Goal: Book appointment/travel/reservation

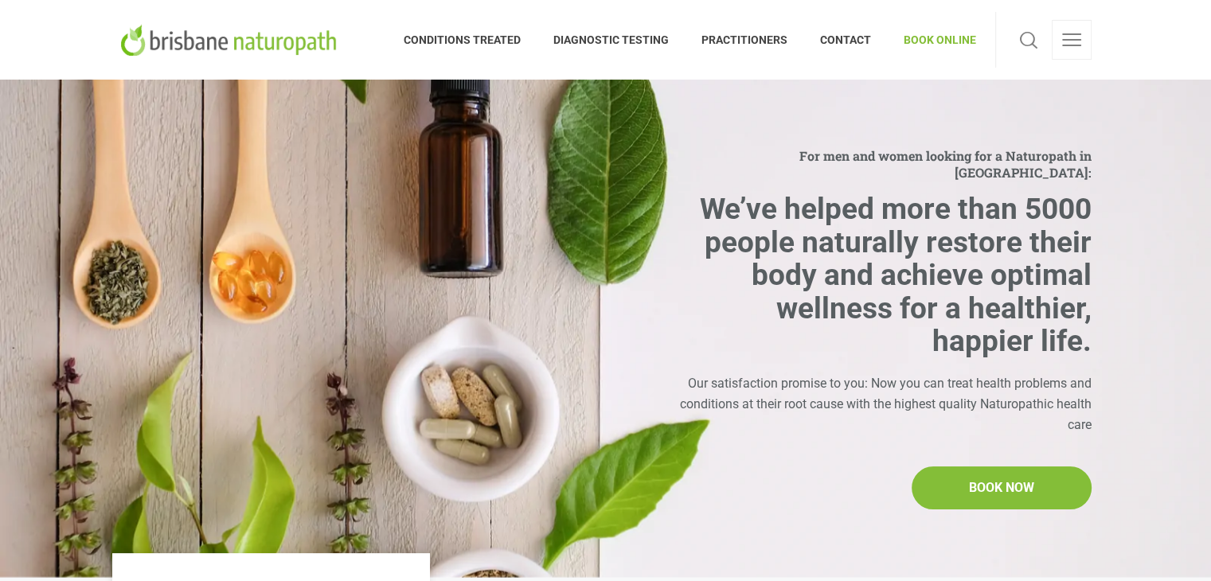
click at [956, 25] on link "BOOK ONLINE" at bounding box center [932, 40] width 88 height 56
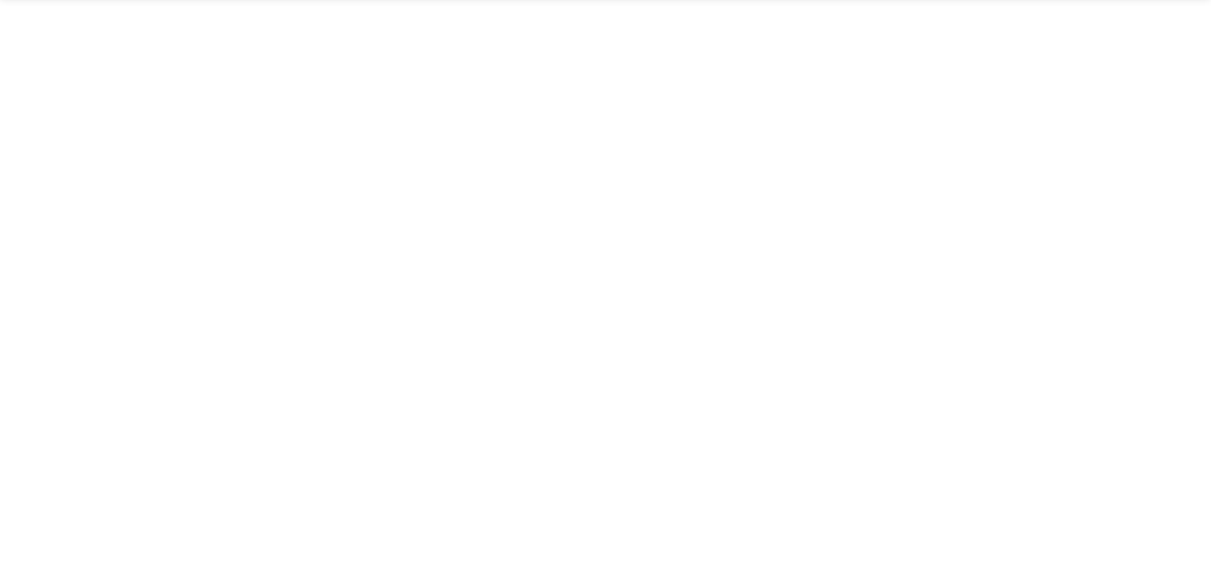
scroll to position [525, 0]
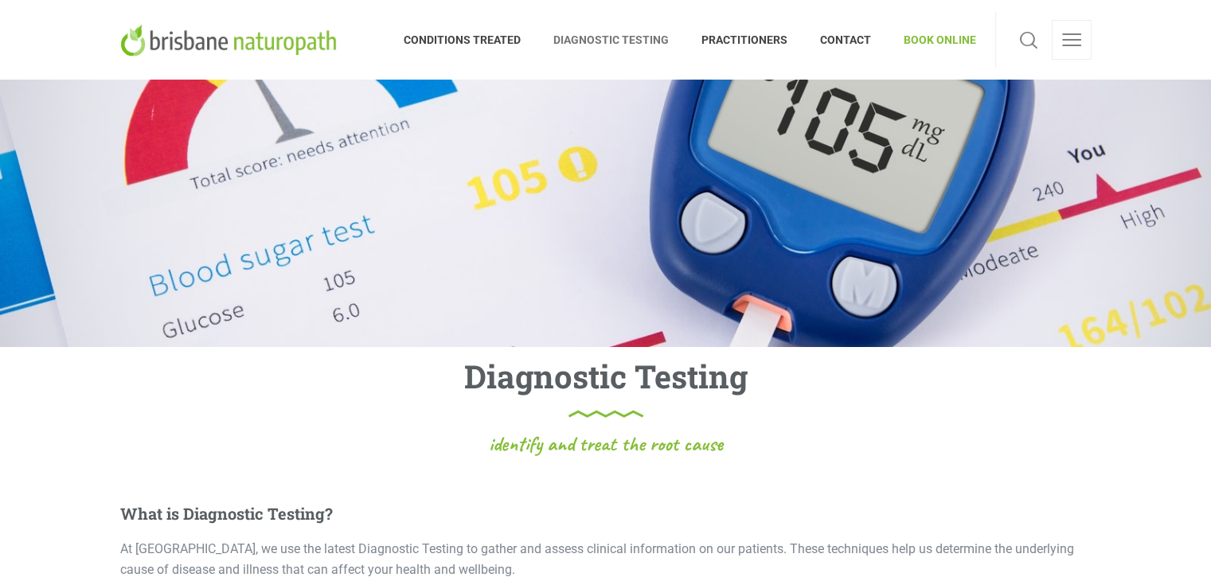
click at [686, 420] on div "Diagnostic Testing" at bounding box center [605, 386] width 987 height 79
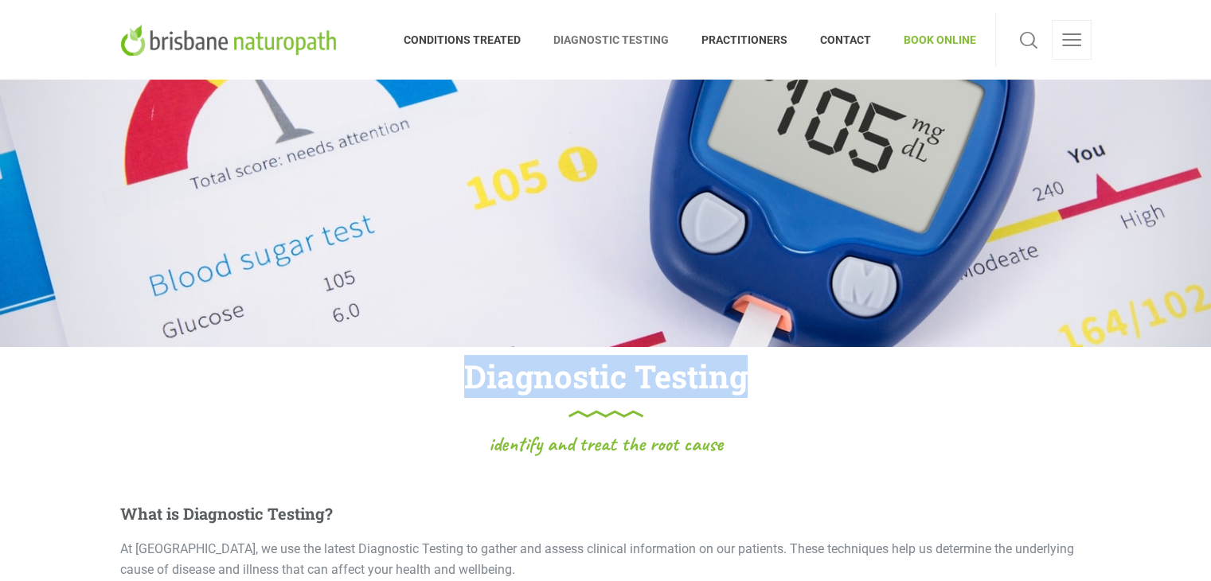
click at [686, 420] on div "Diagnostic Testing" at bounding box center [605, 386] width 987 height 79
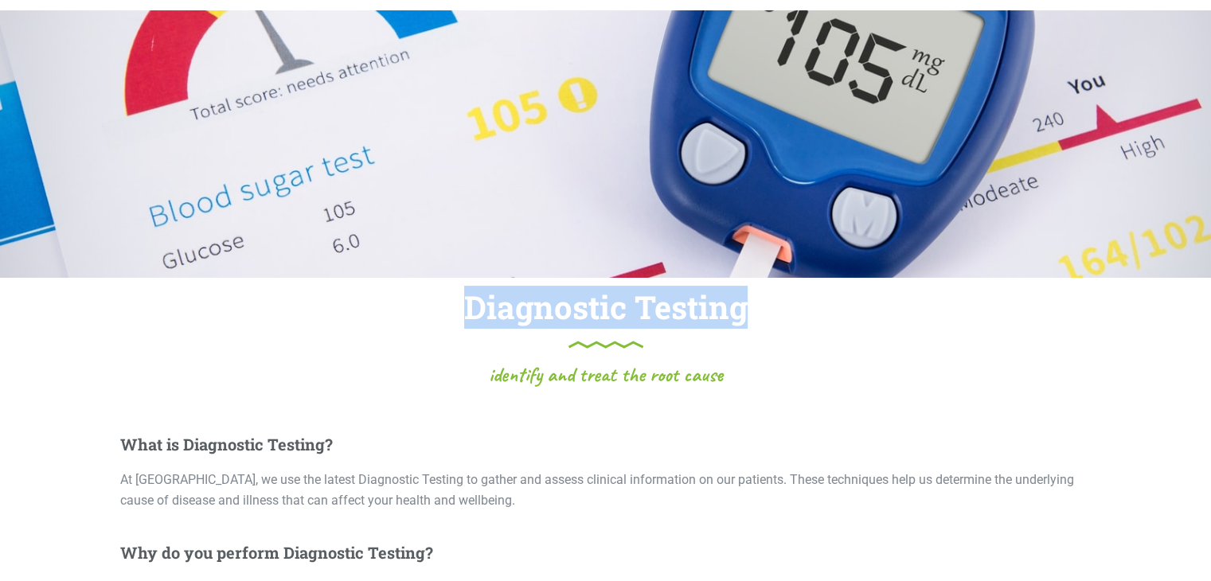
scroll to position [92, 0]
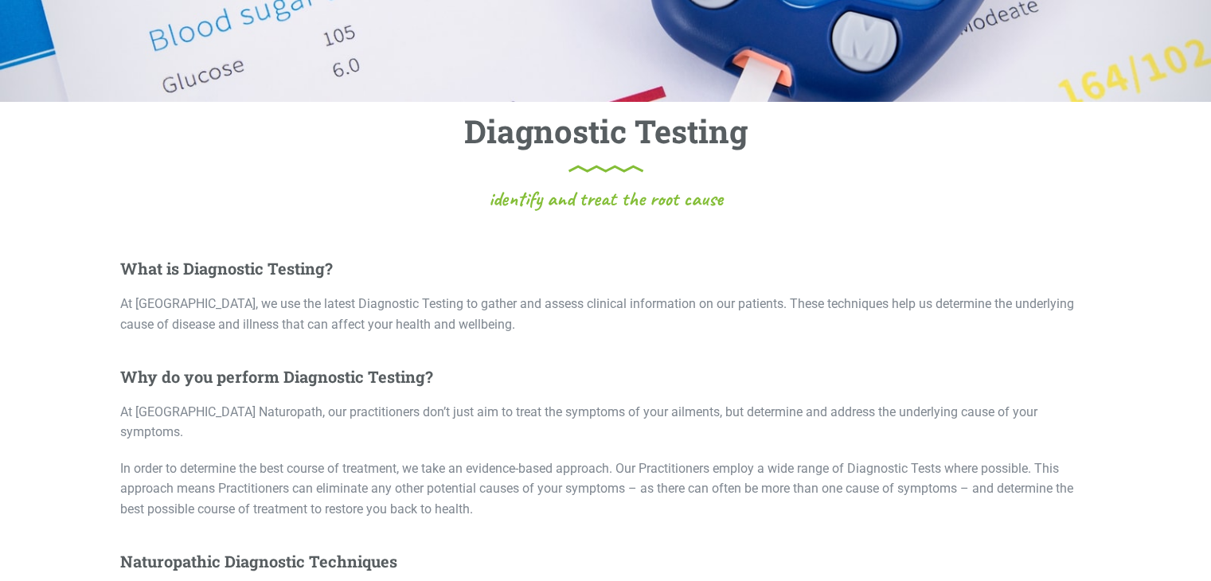
scroll to position [268, 0]
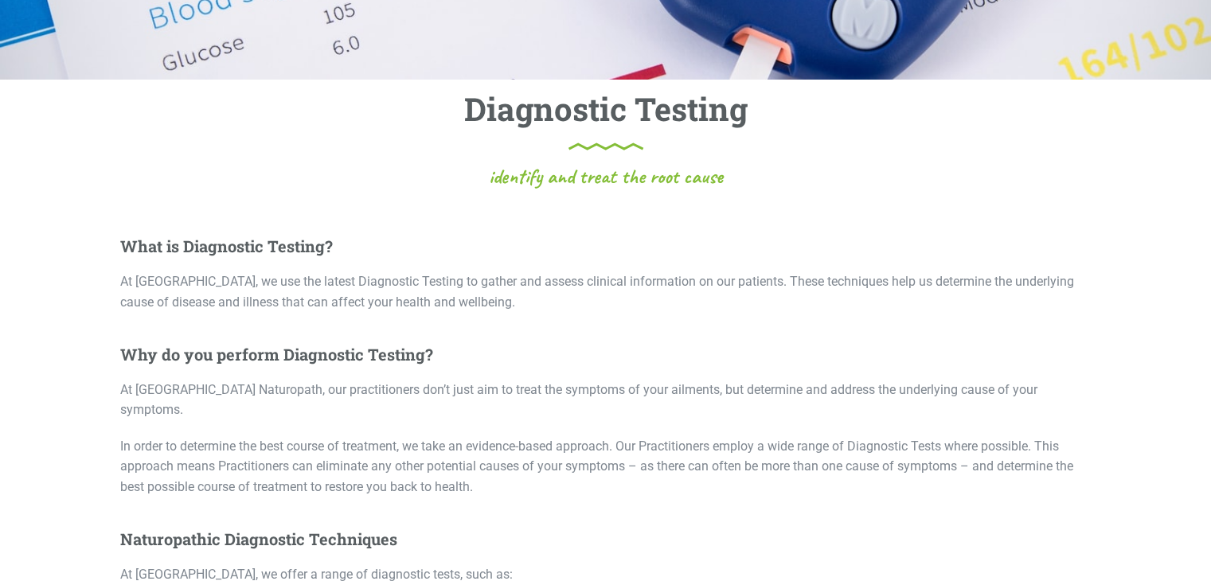
click at [686, 365] on div "What is Diagnostic Testing? At Brisbane Naturopath, we use the latest Diagnosti…" at bounding box center [605, 551] width 971 height 630
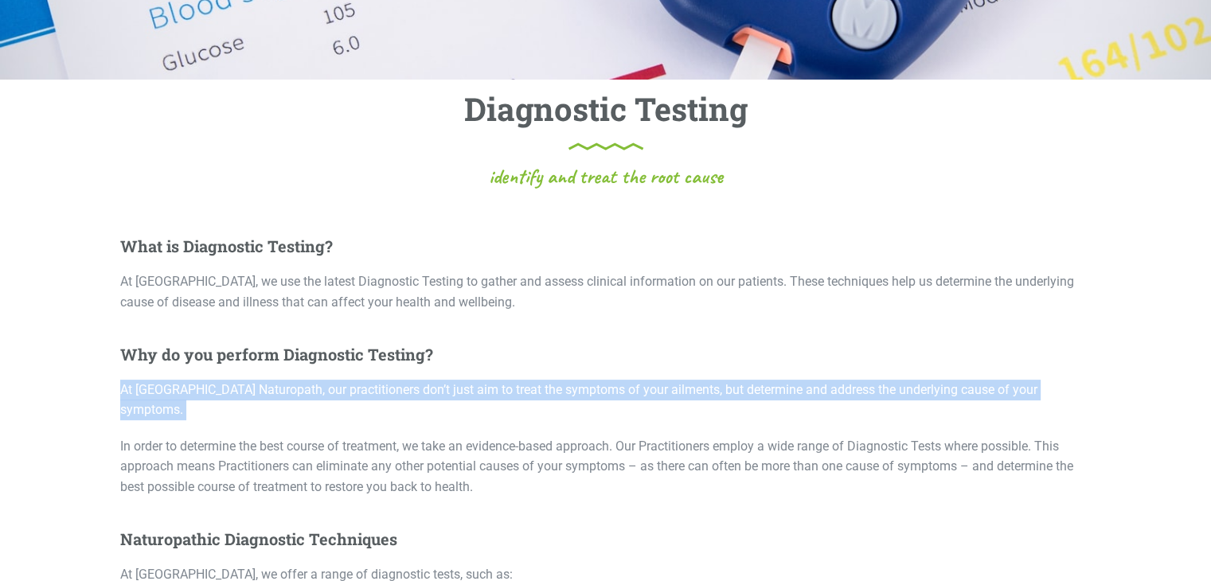
click at [686, 365] on div "What is Diagnostic Testing? At Brisbane Naturopath, we use the latest Diagnosti…" at bounding box center [605, 551] width 971 height 630
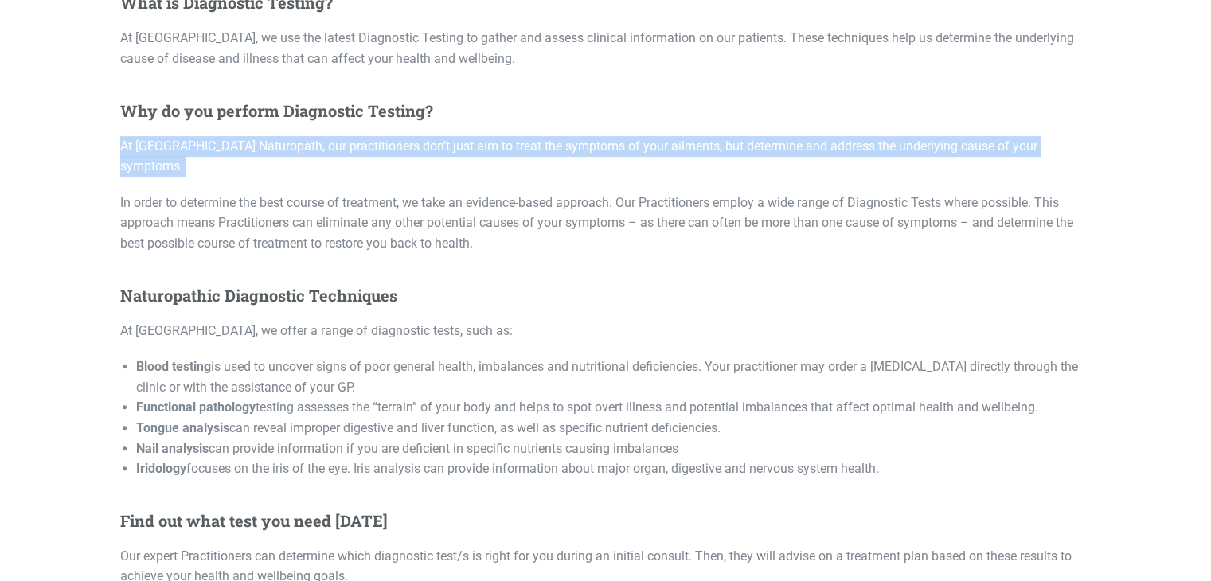
scroll to position [512, 0]
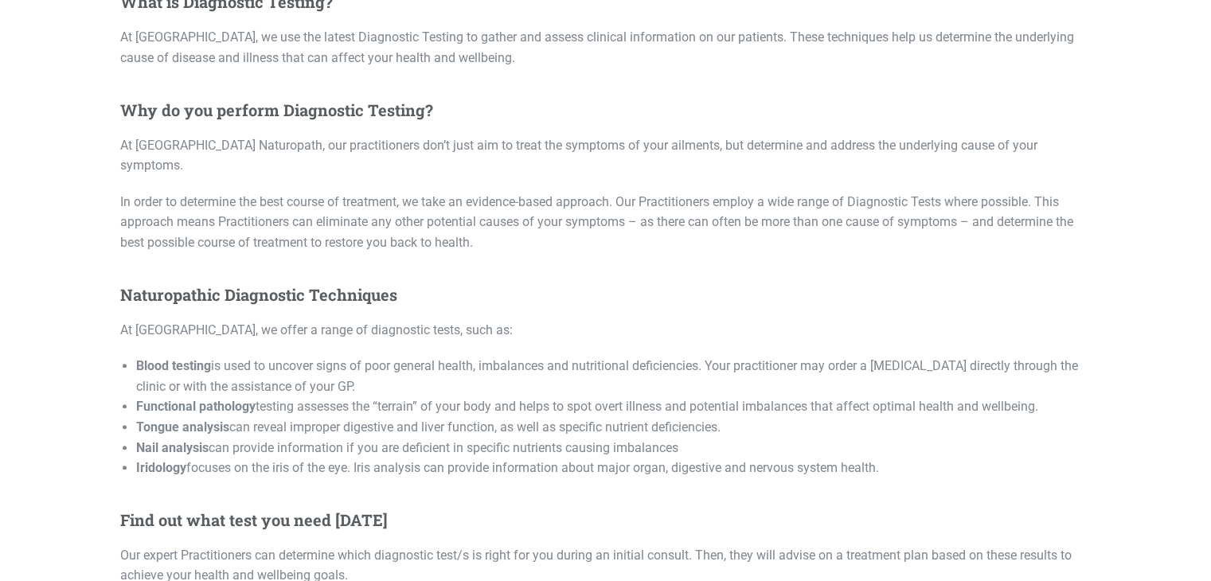
click at [686, 365] on li "Blood testing is used to uncover signs of poor general health, imbalances and n…" at bounding box center [614, 376] width 956 height 41
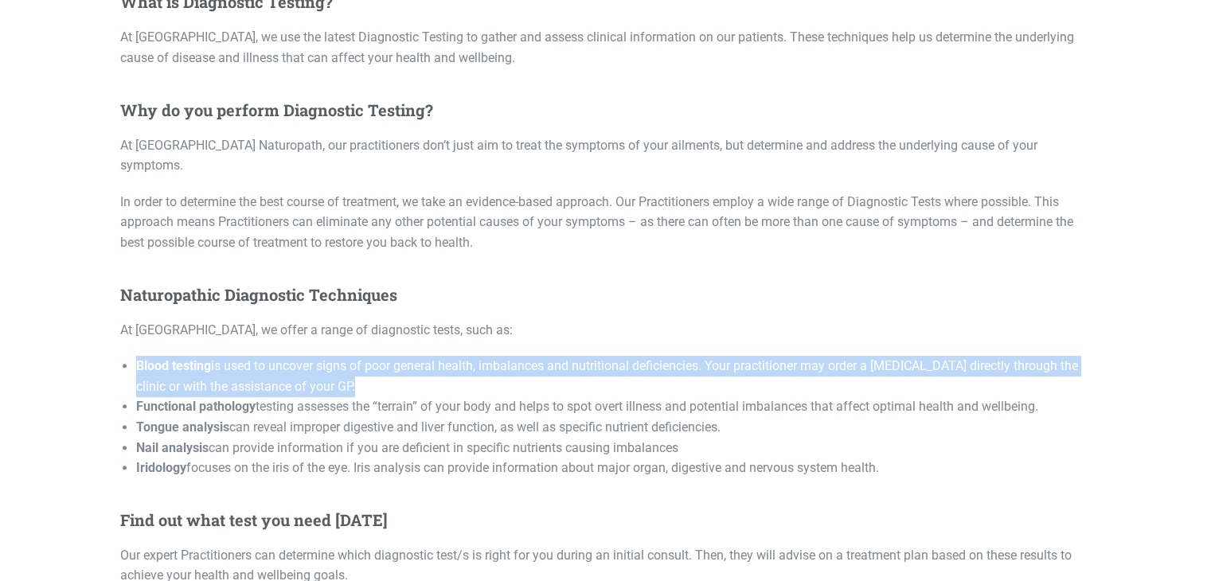
click at [686, 365] on li "Blood testing is used to uncover signs of poor general health, imbalances and n…" at bounding box center [614, 376] width 956 height 41
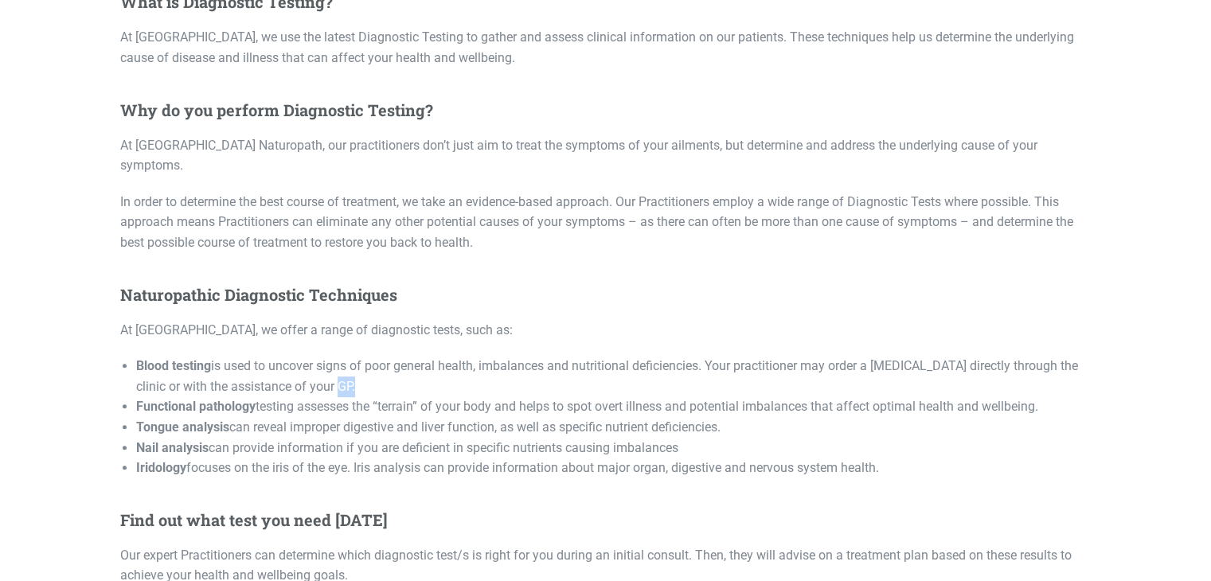
click at [686, 365] on li "Blood testing is used to uncover signs of poor general health, imbalances and n…" at bounding box center [614, 376] width 956 height 41
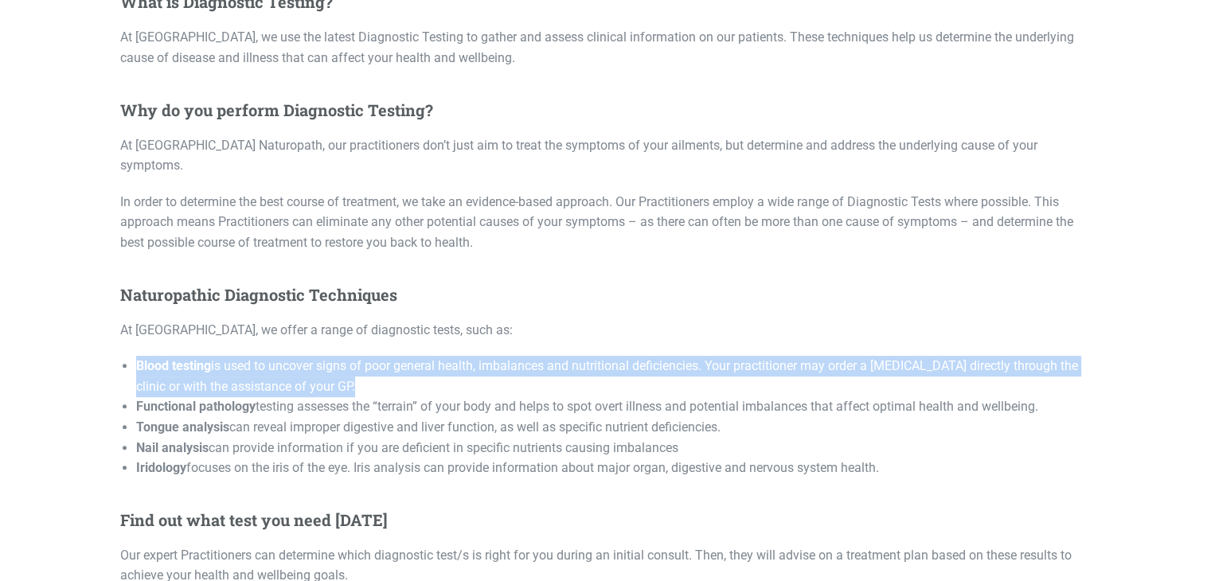
click at [686, 365] on li "Blood testing is used to uncover signs of poor general health, imbalances and n…" at bounding box center [614, 376] width 956 height 41
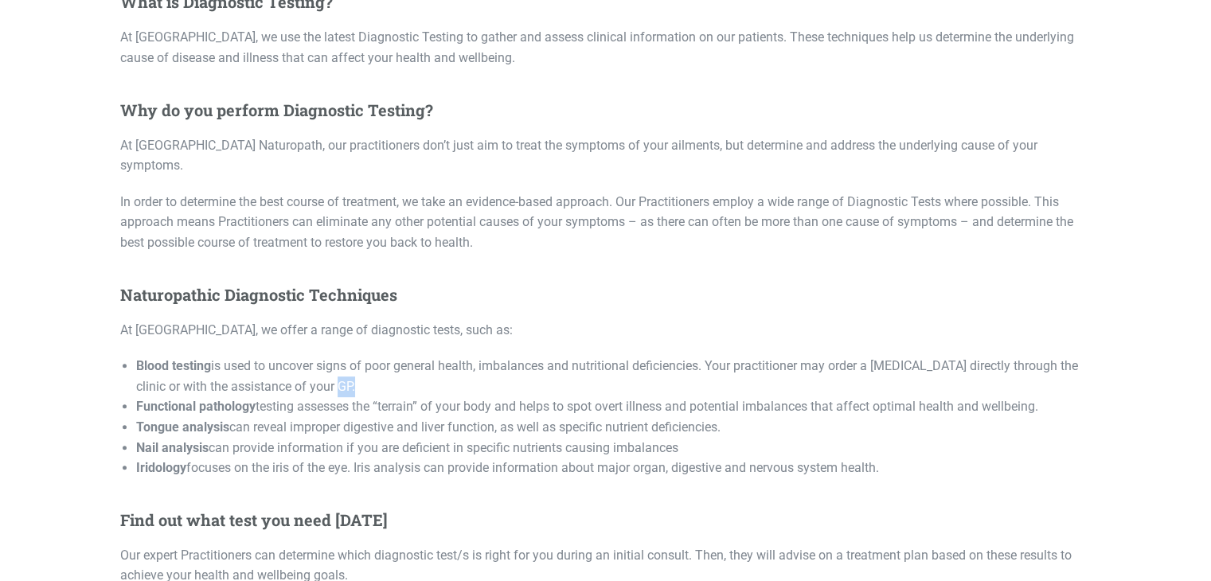
click at [686, 365] on li "Blood testing is used to uncover signs of poor general health, imbalances and n…" at bounding box center [614, 376] width 956 height 41
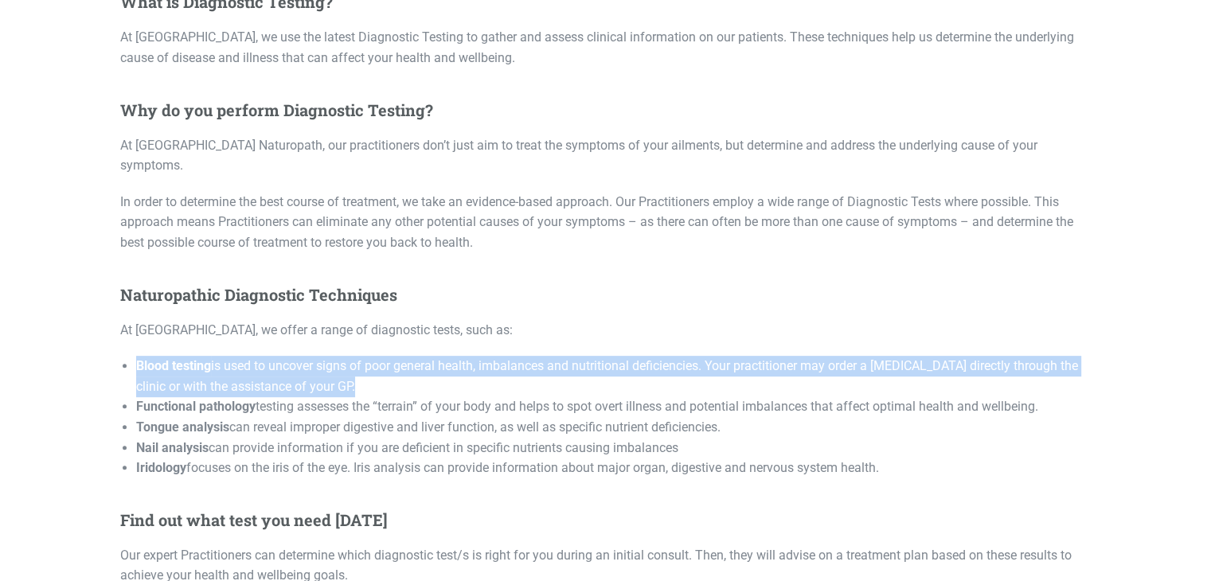
click at [686, 365] on li "Blood testing is used to uncover signs of poor general health, imbalances and n…" at bounding box center [614, 376] width 956 height 41
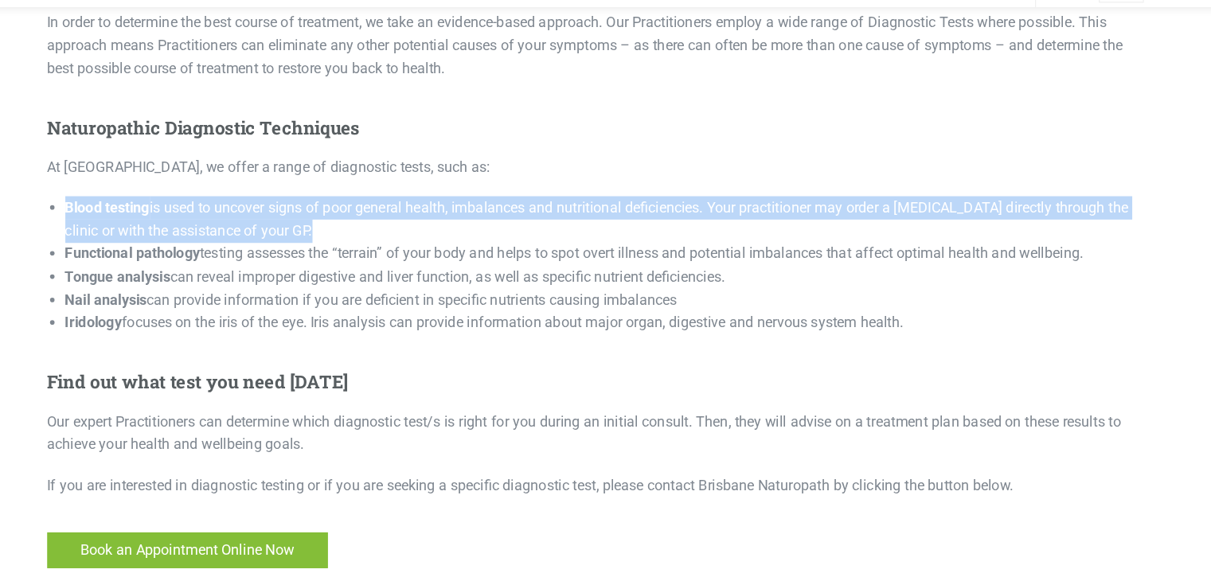
scroll to position [653, 0]
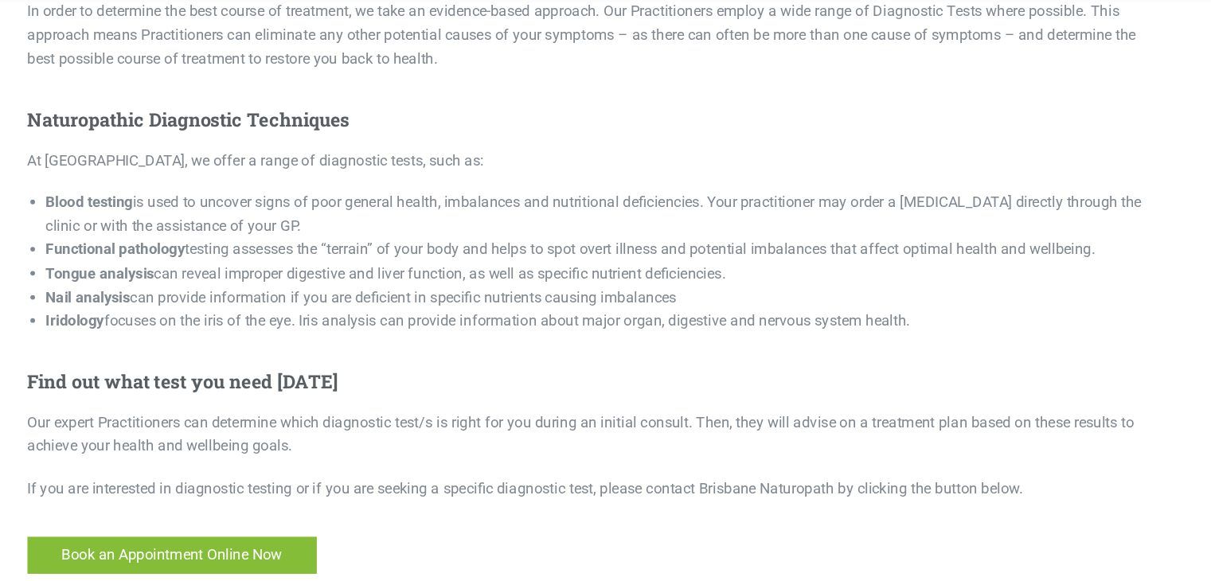
click at [686, 369] on h5 "Find out what test you need today" at bounding box center [605, 378] width 971 height 19
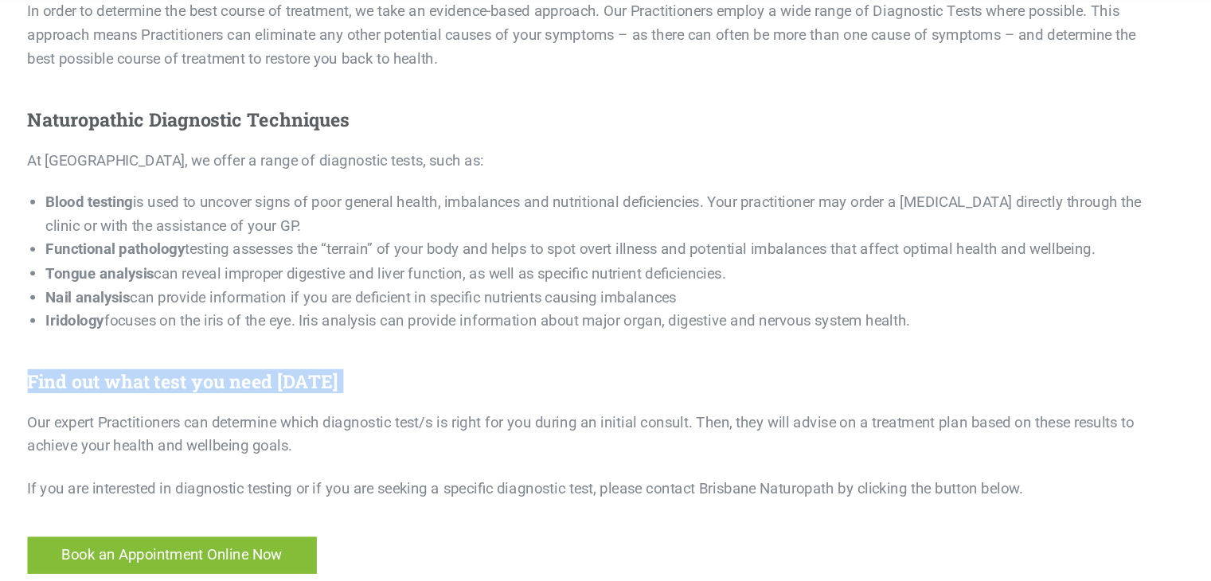
click at [686, 369] on h5 "Find out what test you need today" at bounding box center [605, 378] width 971 height 19
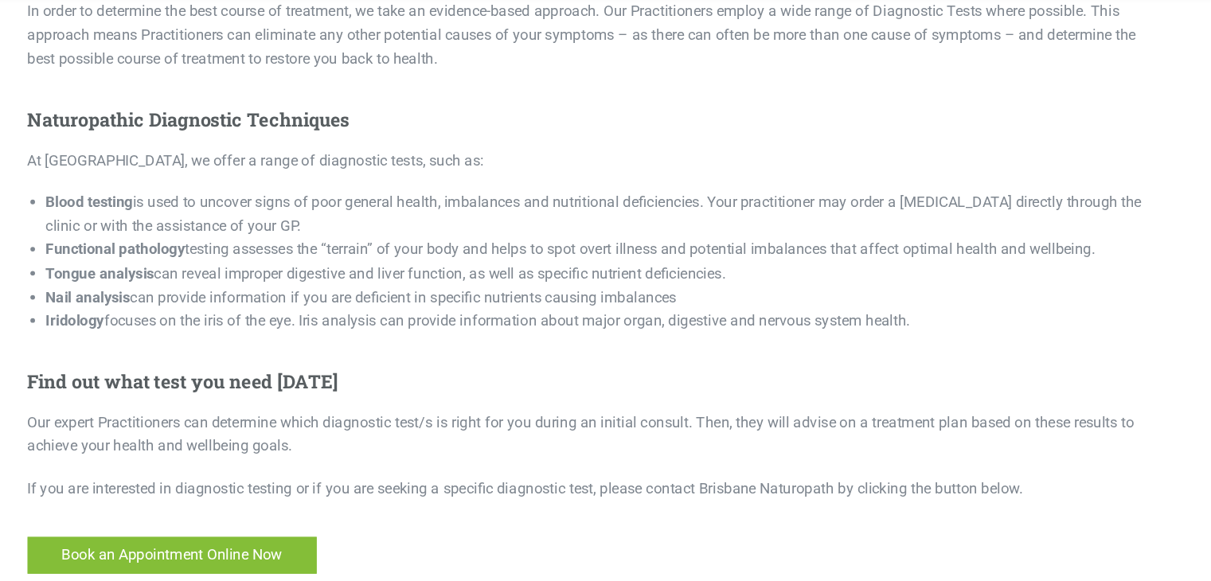
click at [659, 405] on p "Our expert Practitioners can determine which diagnostic test/s is right for you…" at bounding box center [605, 425] width 971 height 41
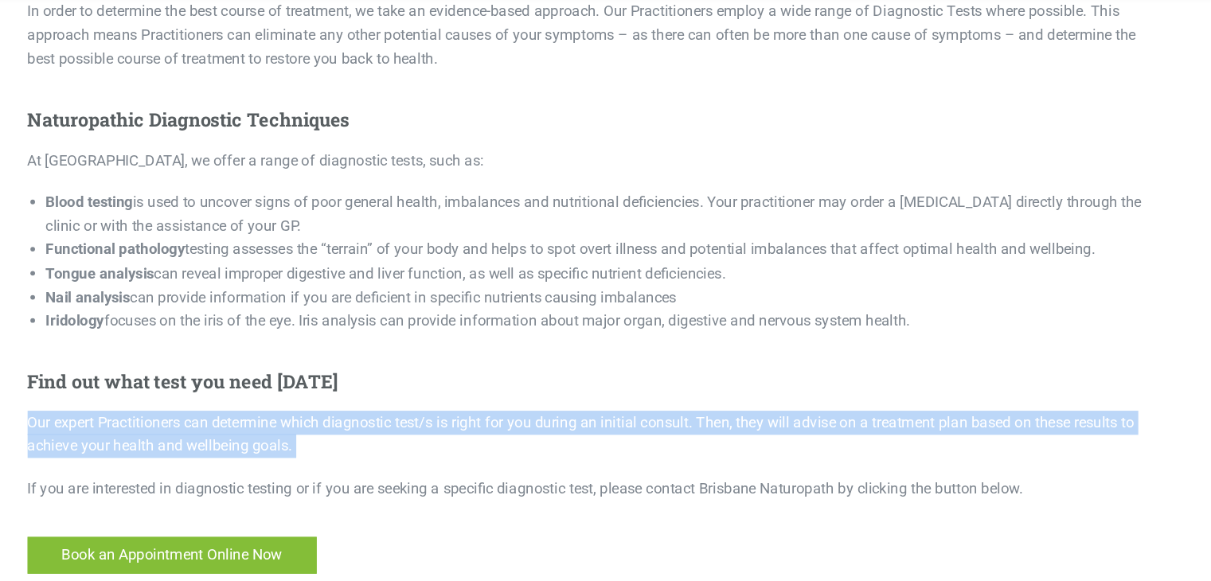
click at [659, 405] on p "Our expert Practitioners can determine which diagnostic test/s is right for you…" at bounding box center [605, 425] width 971 height 41
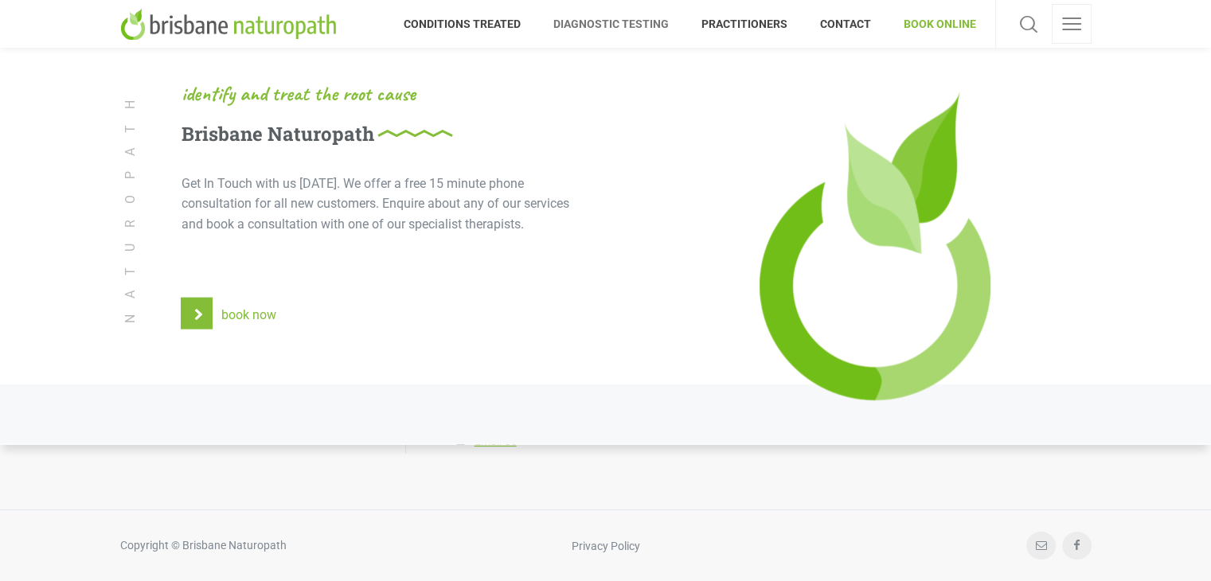
scroll to position [3682, 0]
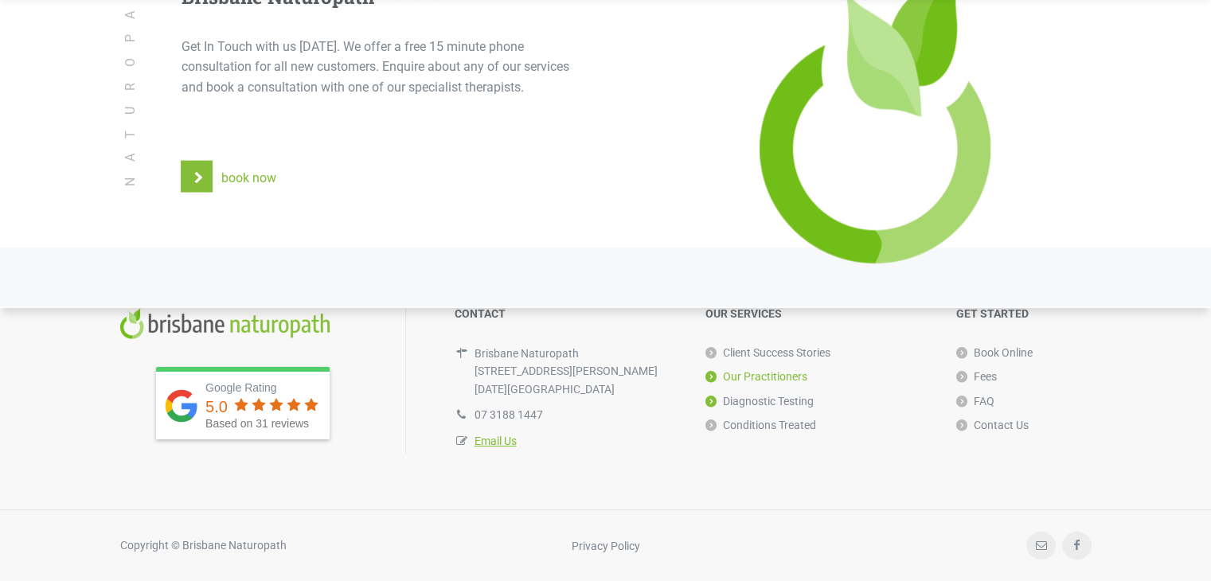
click at [718, 371] on link "Our Practitioners" at bounding box center [756, 377] width 102 height 24
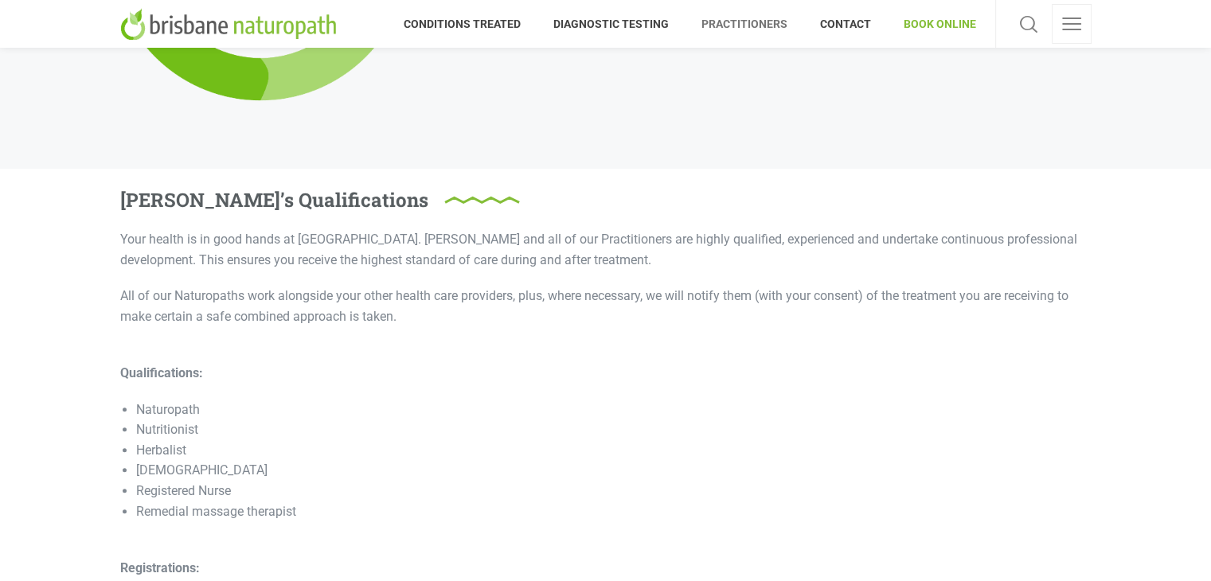
scroll to position [1722, 0]
click at [617, 437] on li "Nutritionist" at bounding box center [614, 430] width 956 height 21
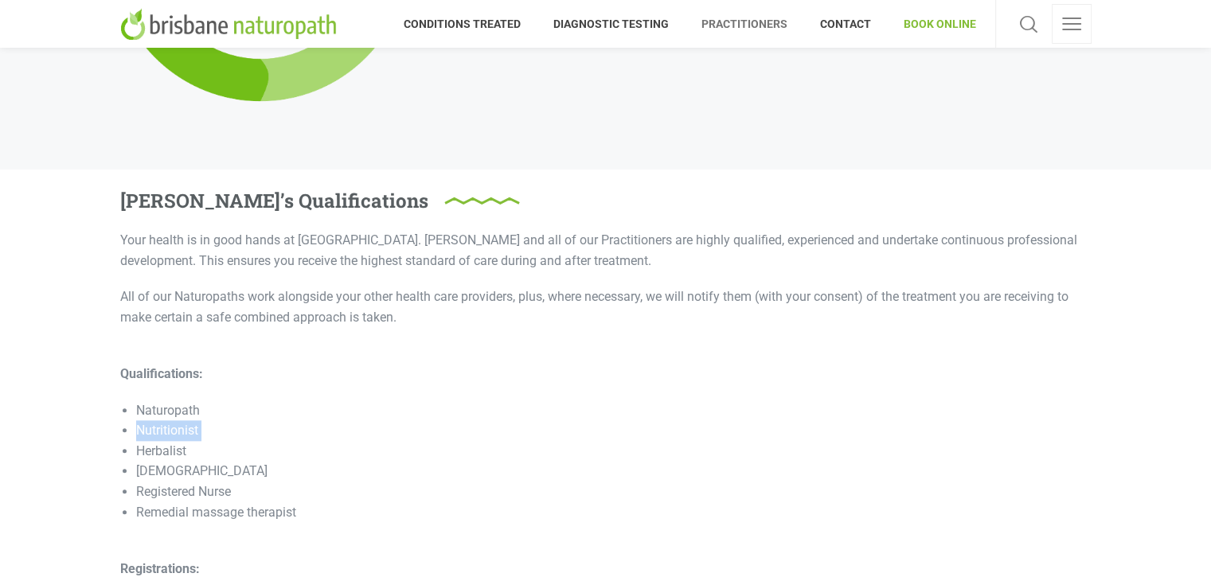
click at [617, 437] on li "Nutritionist" at bounding box center [614, 430] width 956 height 21
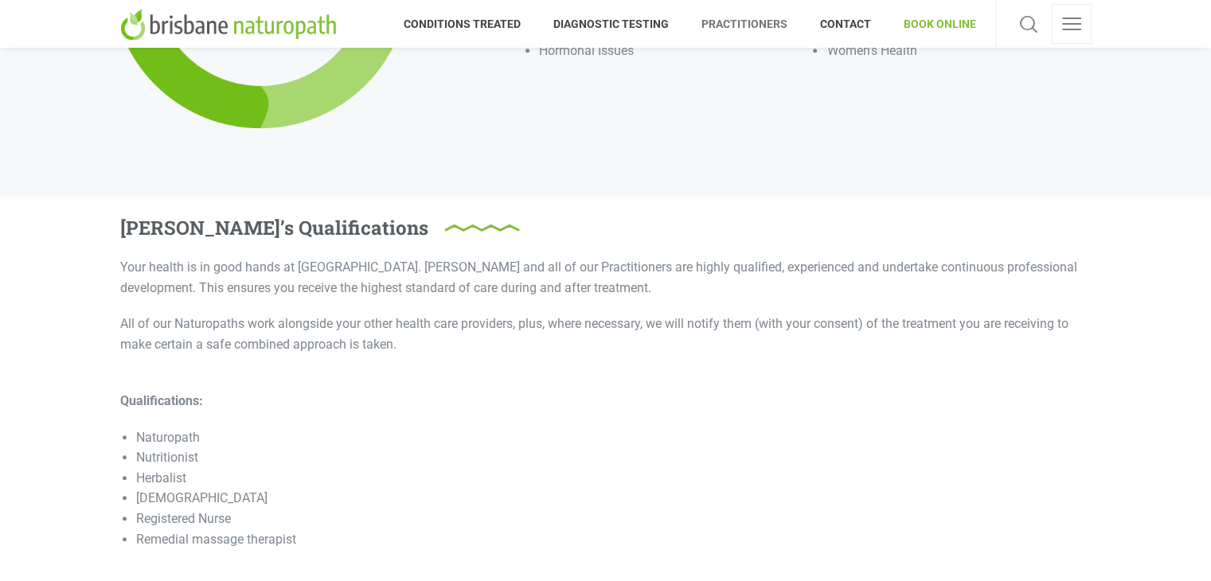
click at [617, 437] on li "Naturopath" at bounding box center [614, 438] width 956 height 21
click at [638, 412] on div "Your health is in good hands at [GEOGRAPHIC_DATA]. [PERSON_NAME] and all of our…" at bounding box center [605, 460] width 971 height 406
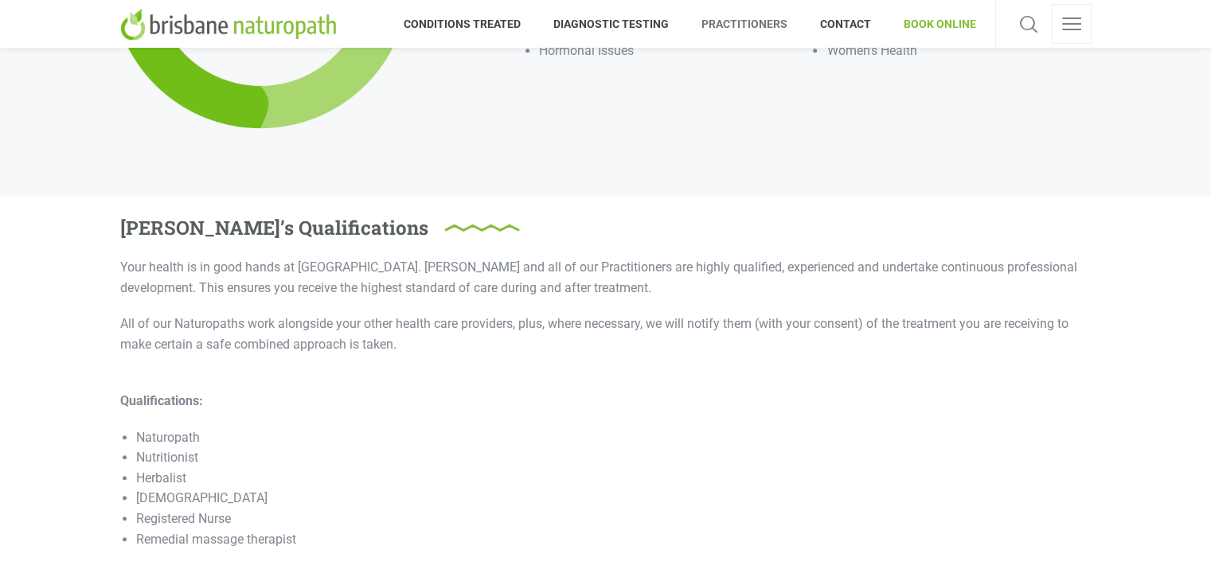
click at [638, 412] on div "Your health is in good hands at [GEOGRAPHIC_DATA]. [PERSON_NAME] and all of our…" at bounding box center [605, 460] width 971 height 406
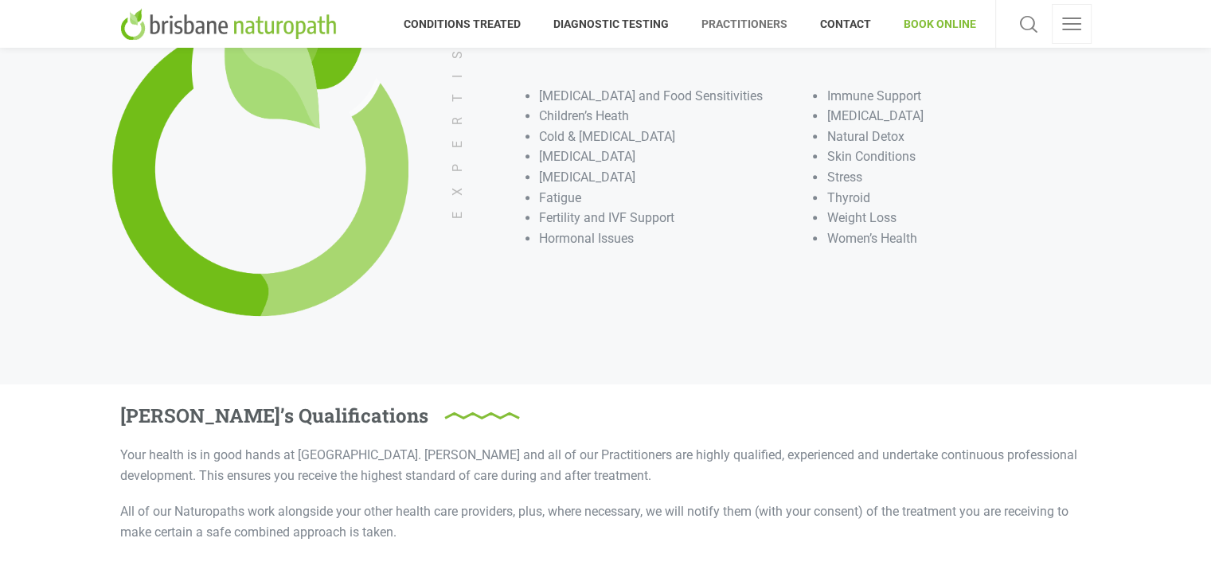
scroll to position [1299, 0]
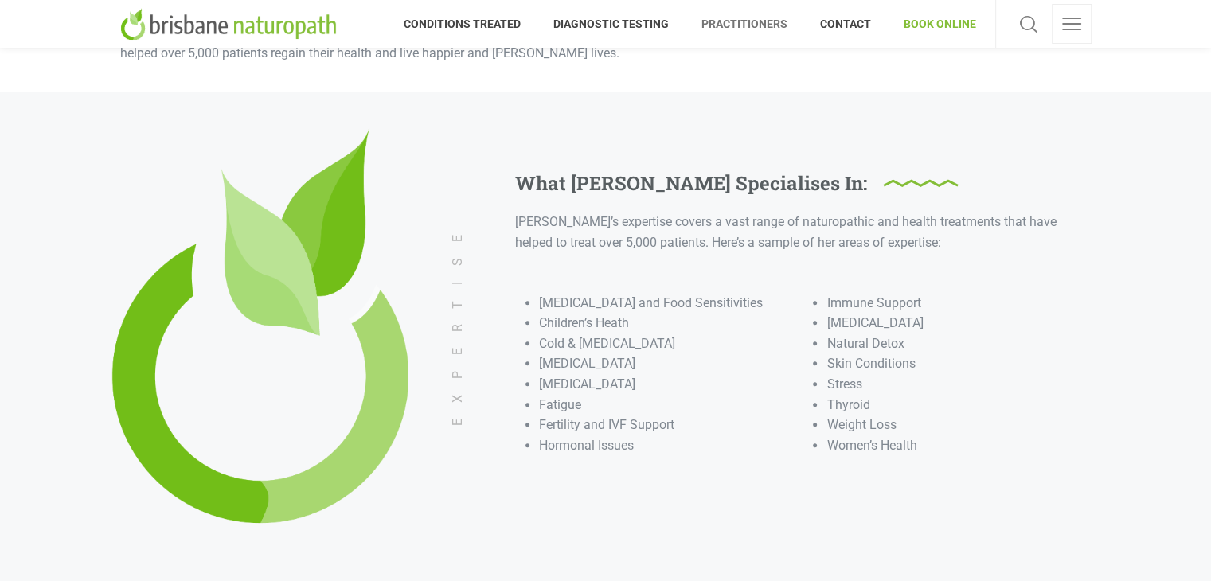
click at [638, 412] on li "Fatigue" at bounding box center [667, 405] width 256 height 21
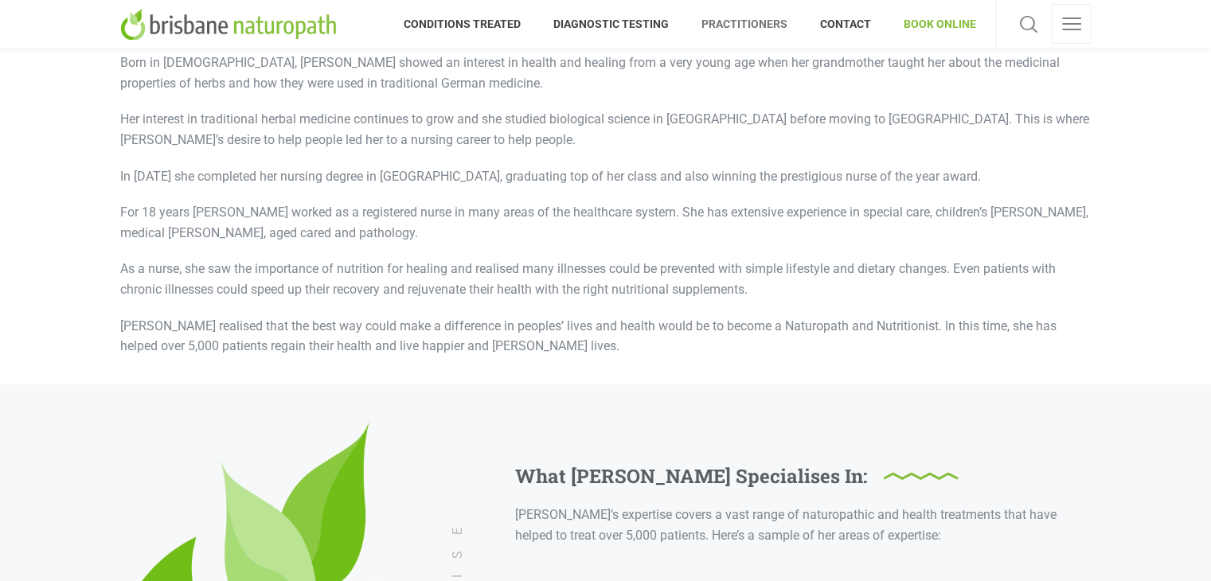
scroll to position [837, 0]
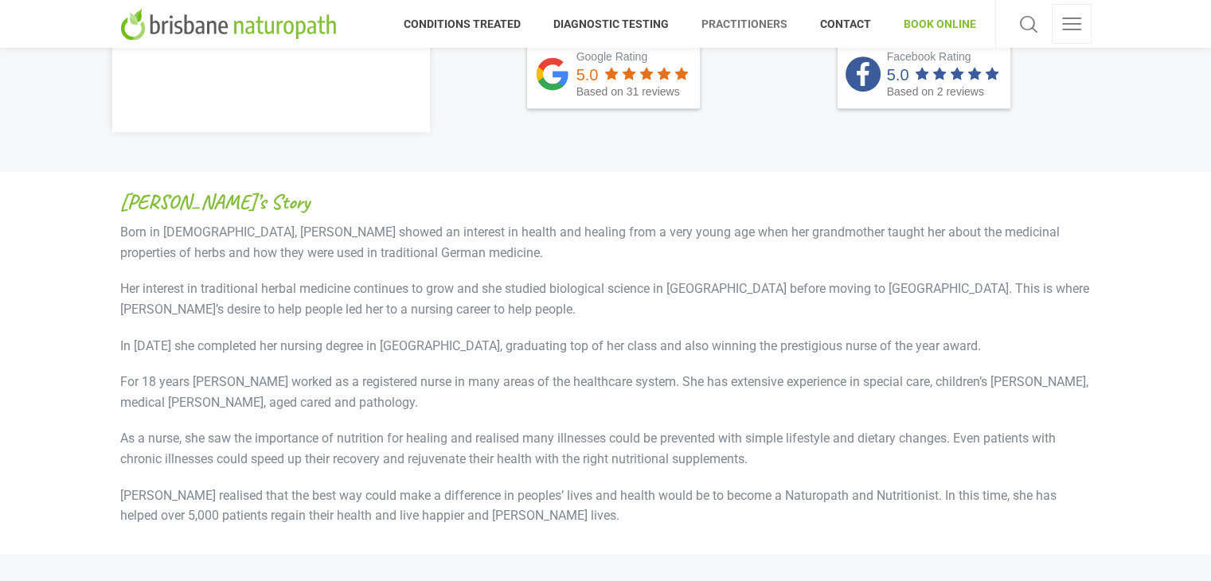
click at [638, 386] on p "For 18 years [PERSON_NAME] worked as a registered nurse in many areas of the he…" at bounding box center [605, 392] width 971 height 41
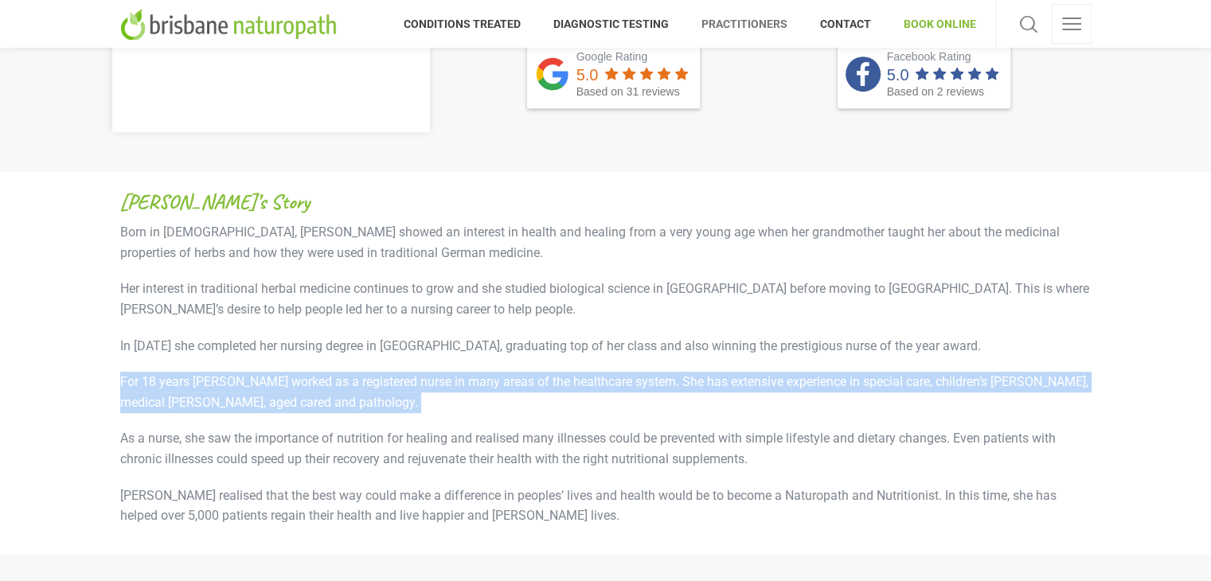
click at [638, 386] on p "For 18 years [PERSON_NAME] worked as a registered nurse in many areas of the he…" at bounding box center [605, 392] width 971 height 41
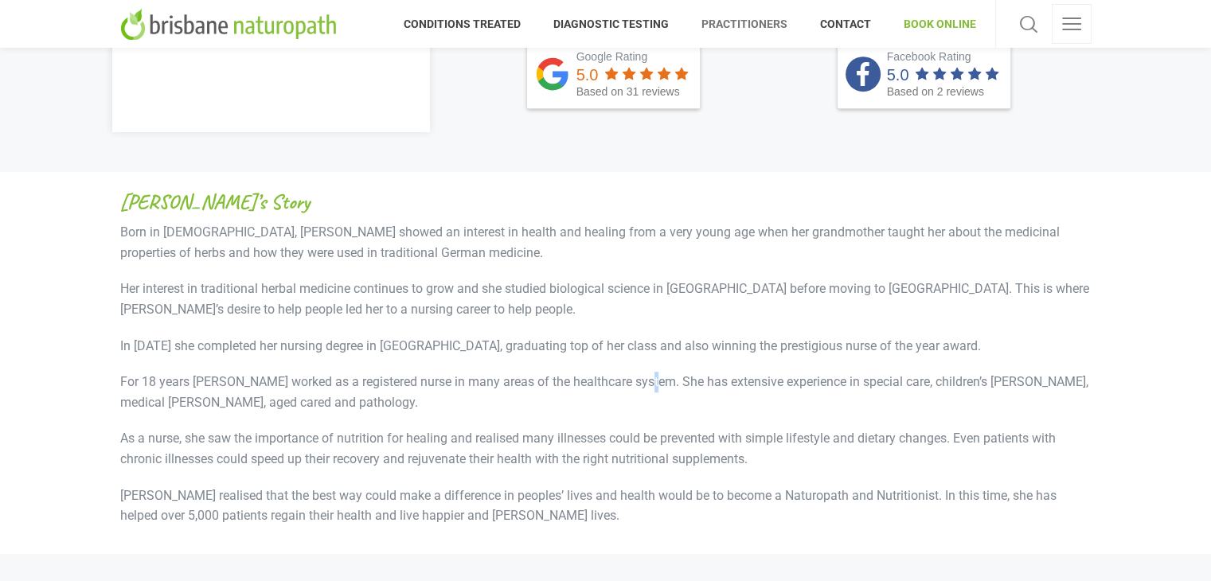
click at [638, 386] on p "For 18 years [PERSON_NAME] worked as a registered nurse in many areas of the he…" at bounding box center [605, 392] width 971 height 41
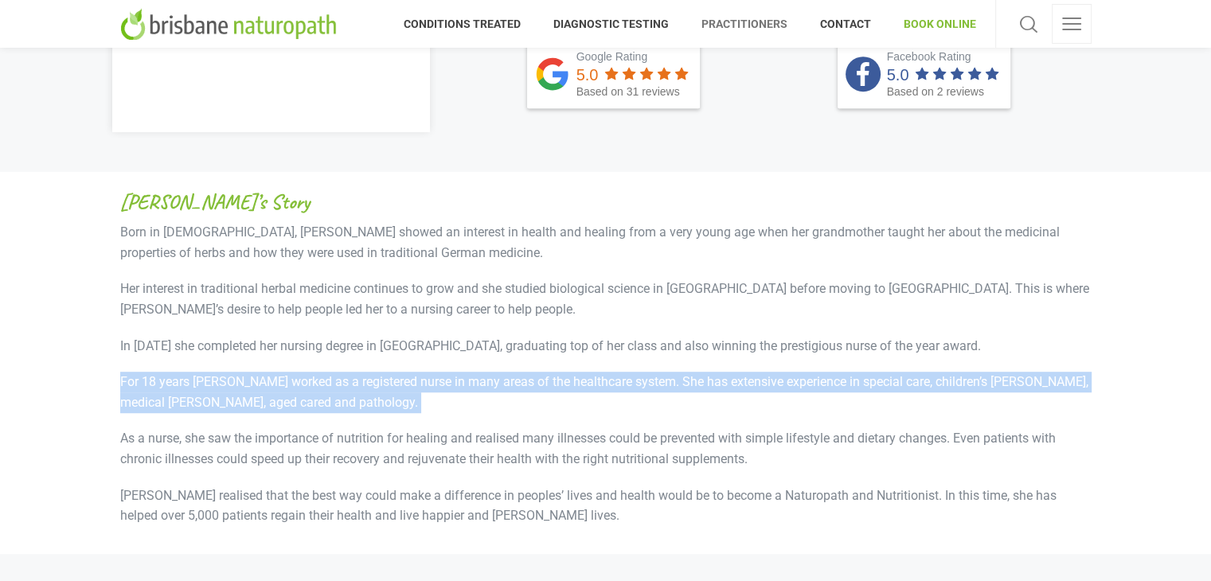
click at [638, 386] on p "For 18 years [PERSON_NAME] worked as a registered nurse in many areas of the he…" at bounding box center [605, 392] width 971 height 41
